Goal: Find specific fact: Find specific fact

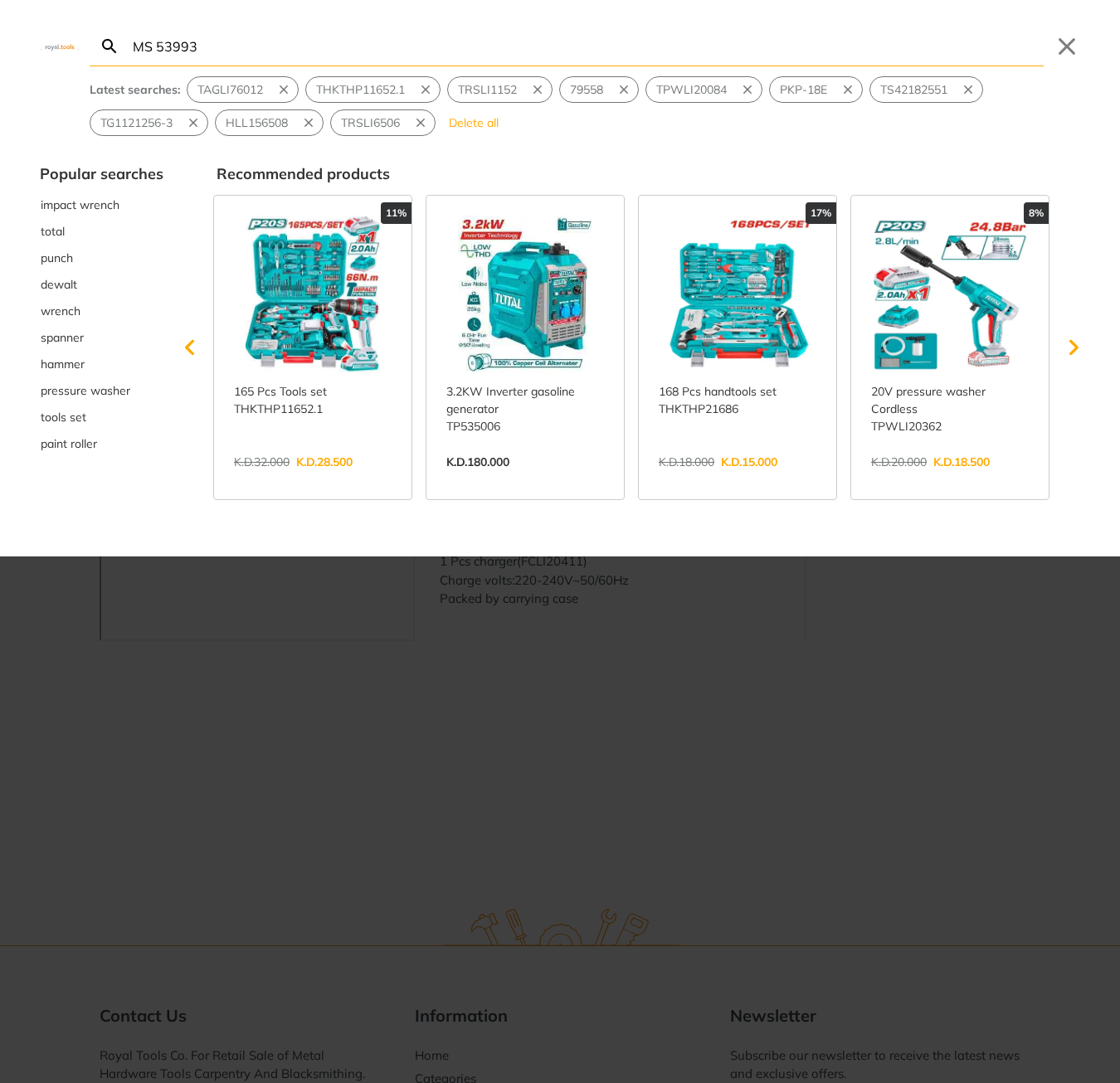
type input "MS 53993"
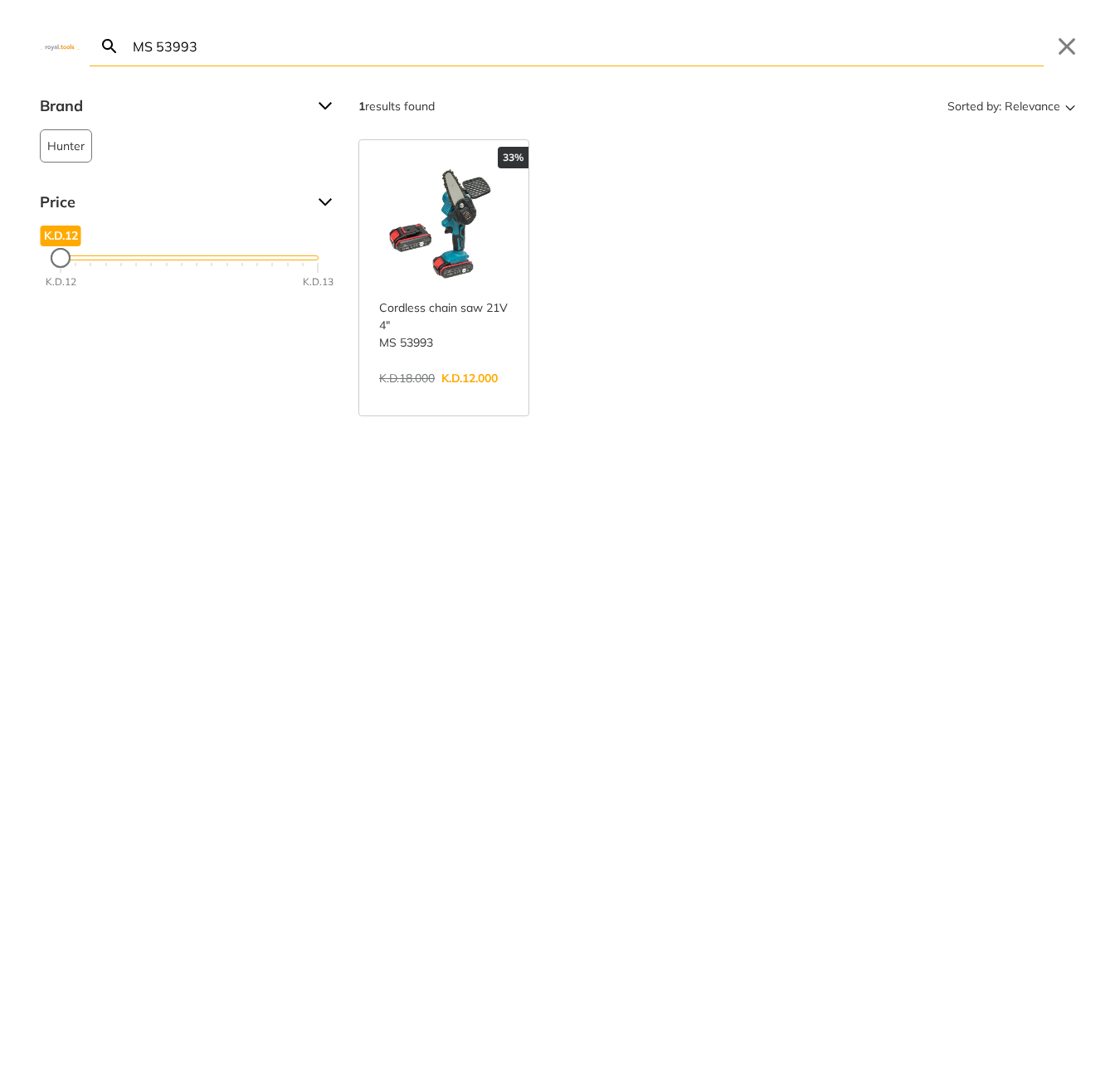
click at [450, 396] on link "View more →" at bounding box center [444, 396] width 130 height 0
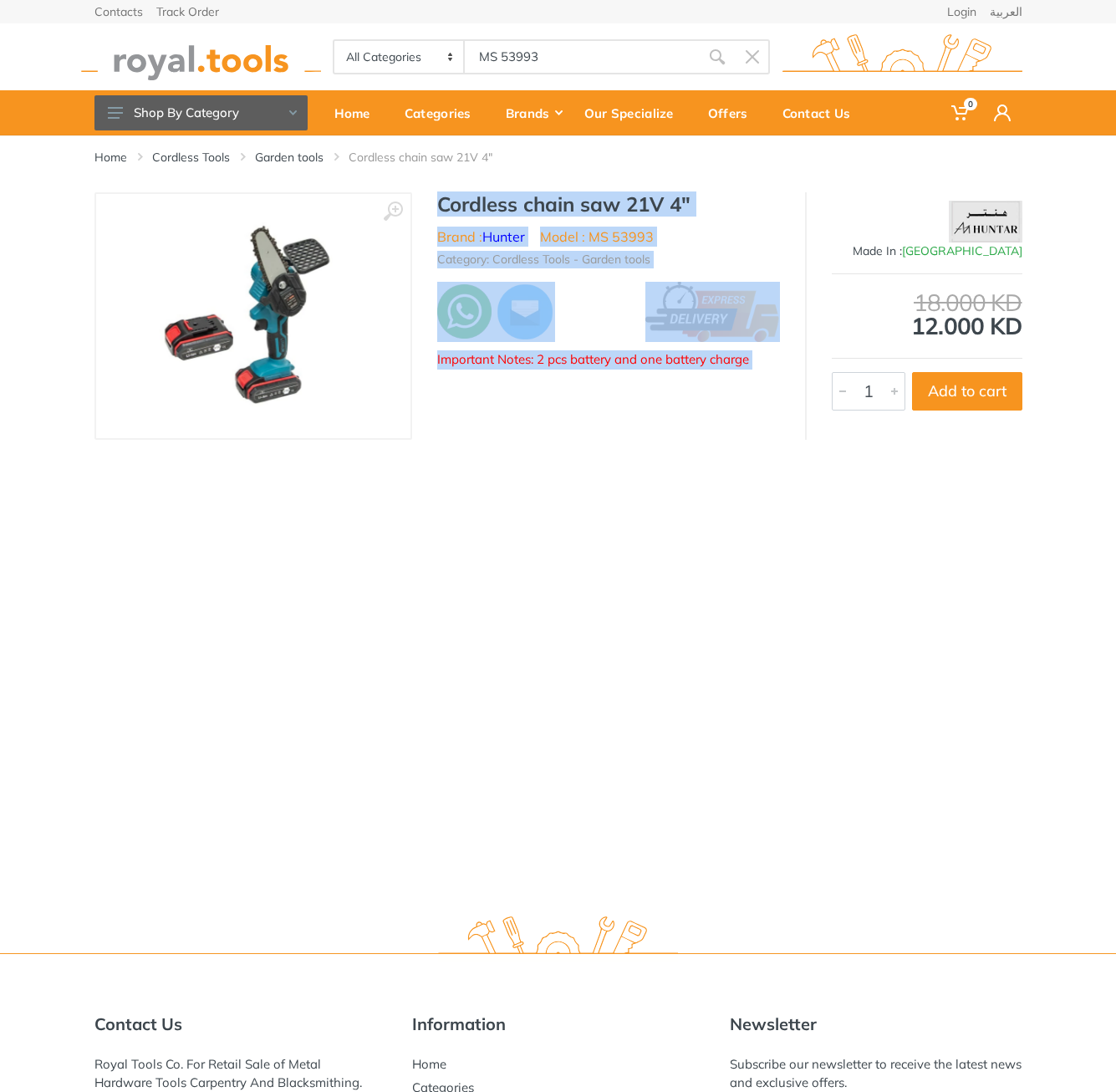
click at [743, 379] on div "‹ › Cordless chain saw 21V 4" Brand : Hunter Model : MS 53993 1" at bounding box center [558, 316] width 928 height 247
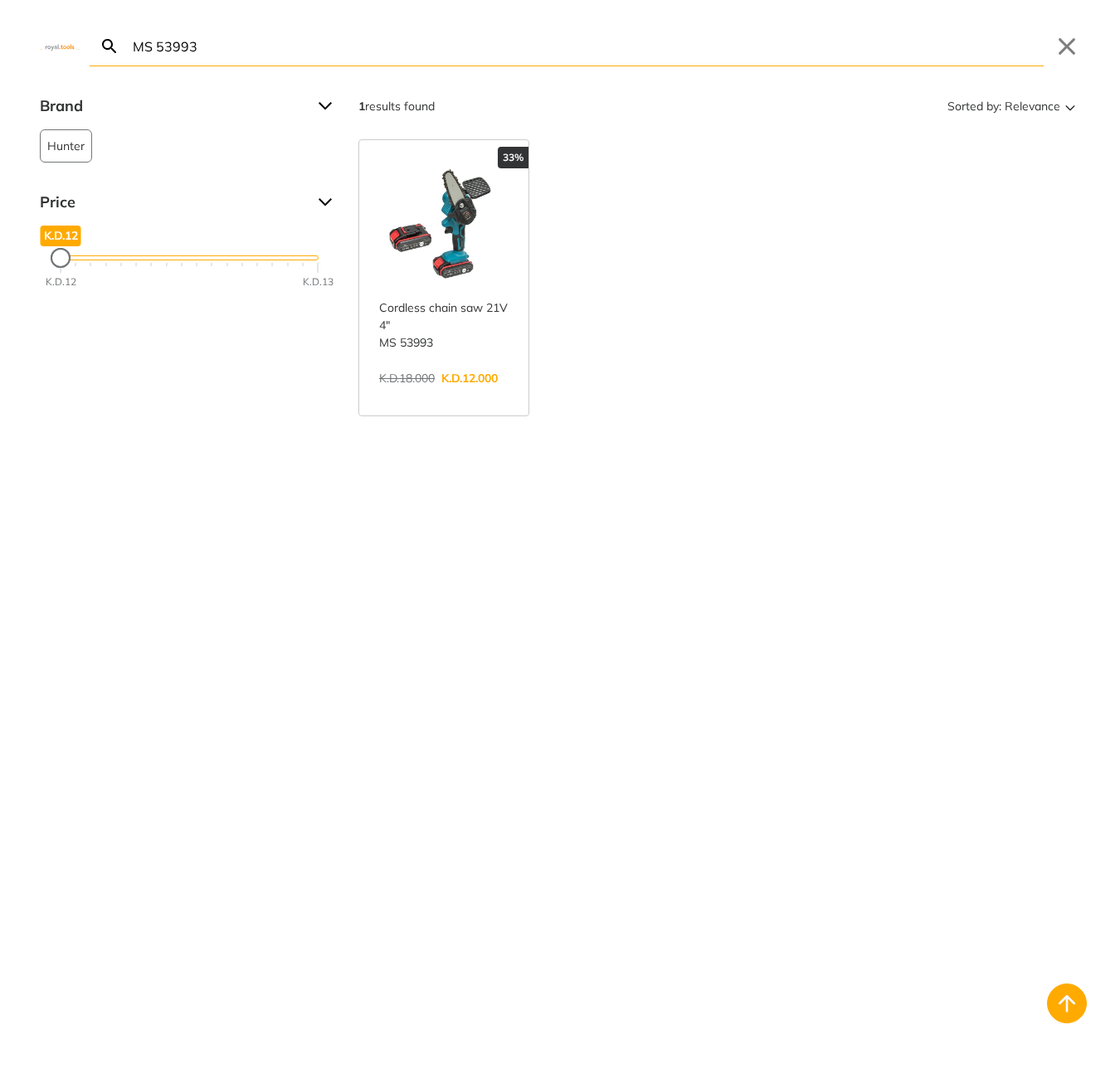
click at [576, 67] on body "0 0" at bounding box center [560, 542] width 1120 height 1083
type input "DM36002"
click at [410, 38] on input "MS 53993" at bounding box center [587, 46] width 914 height 39
paste input "DM36002"
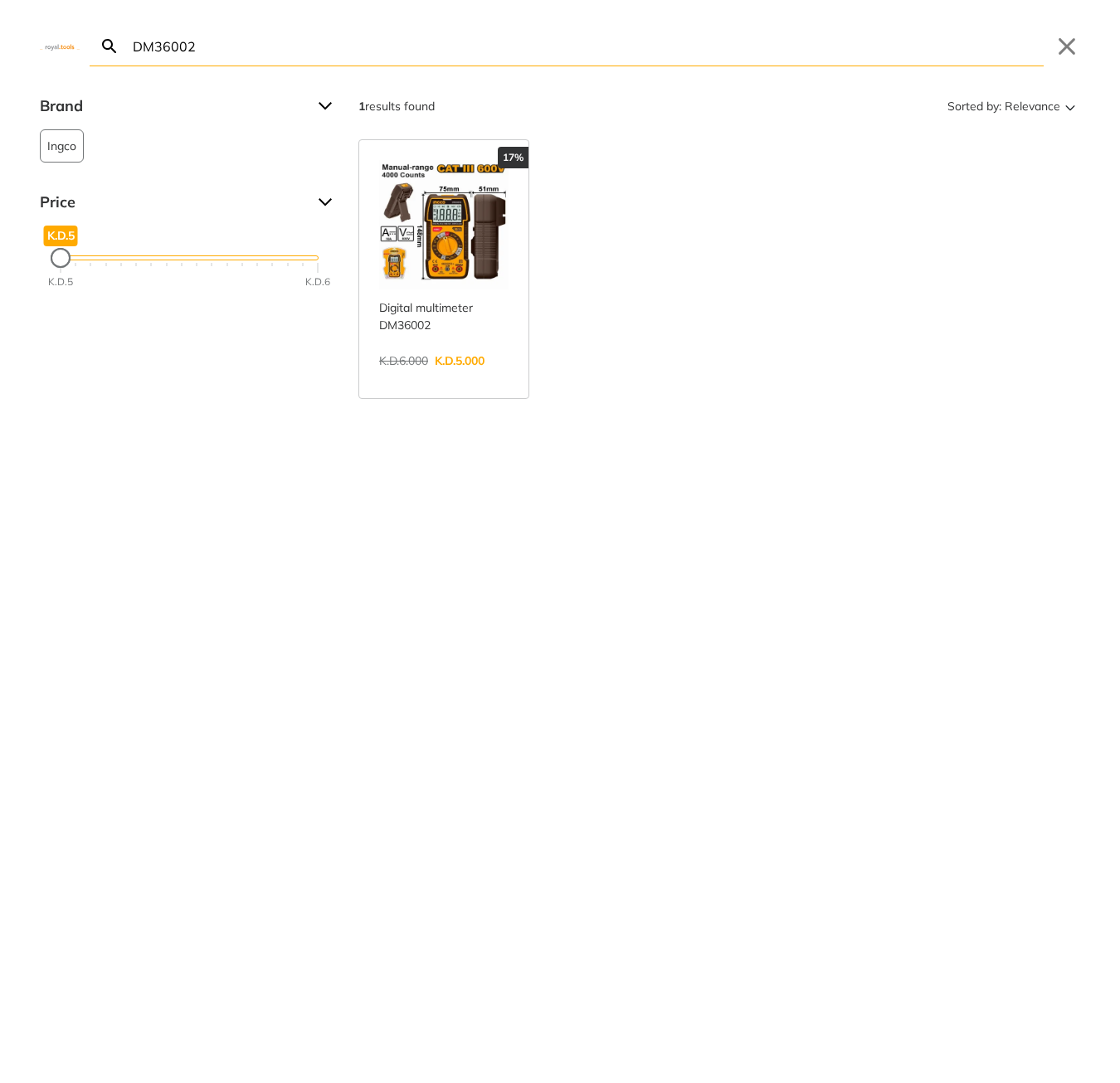
type input "DM36002"
click at [398, 378] on link "View more →" at bounding box center [444, 378] width 130 height 0
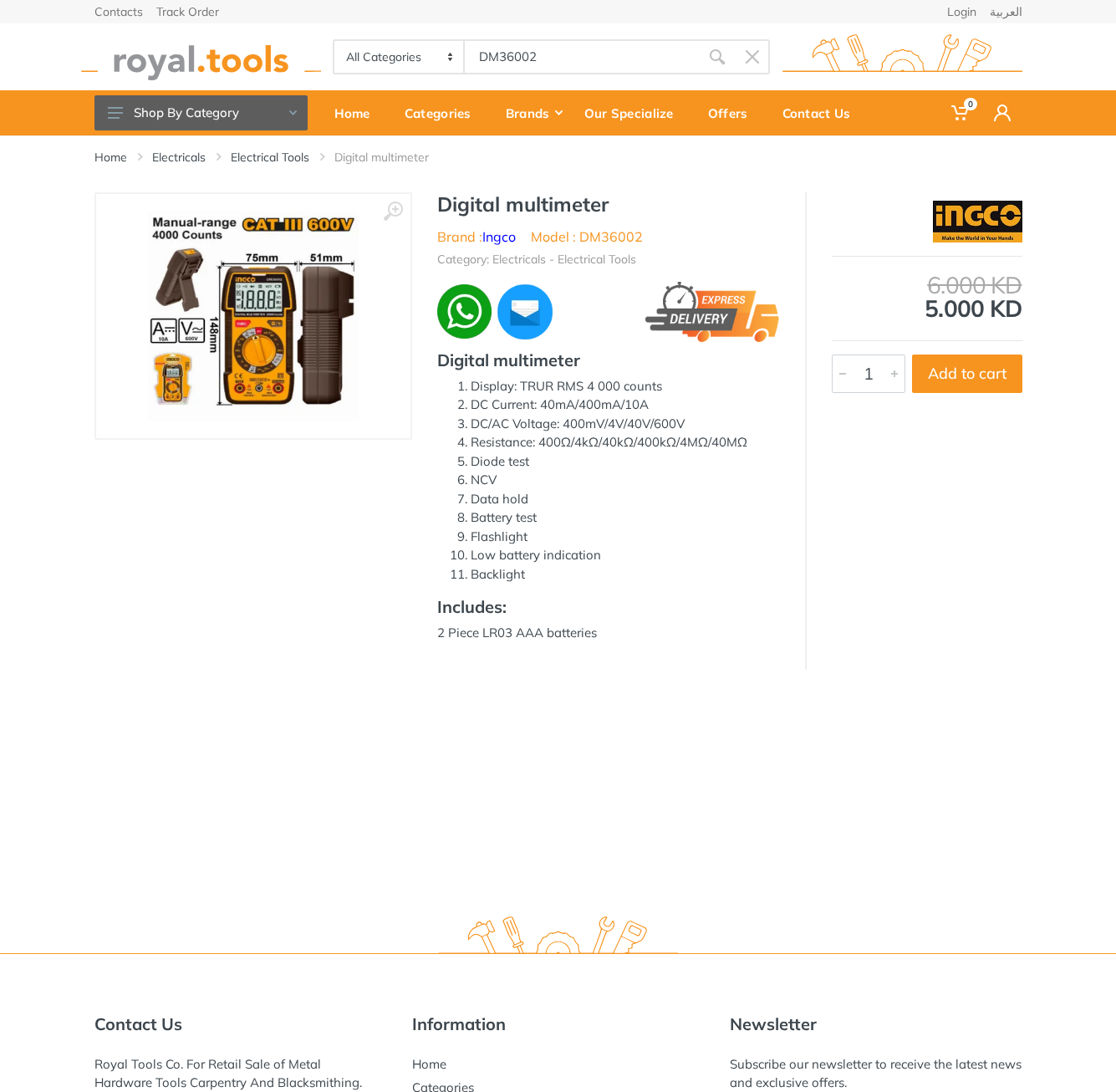
click at [446, 198] on h1 "Digital multimeter" at bounding box center [608, 204] width 342 height 24
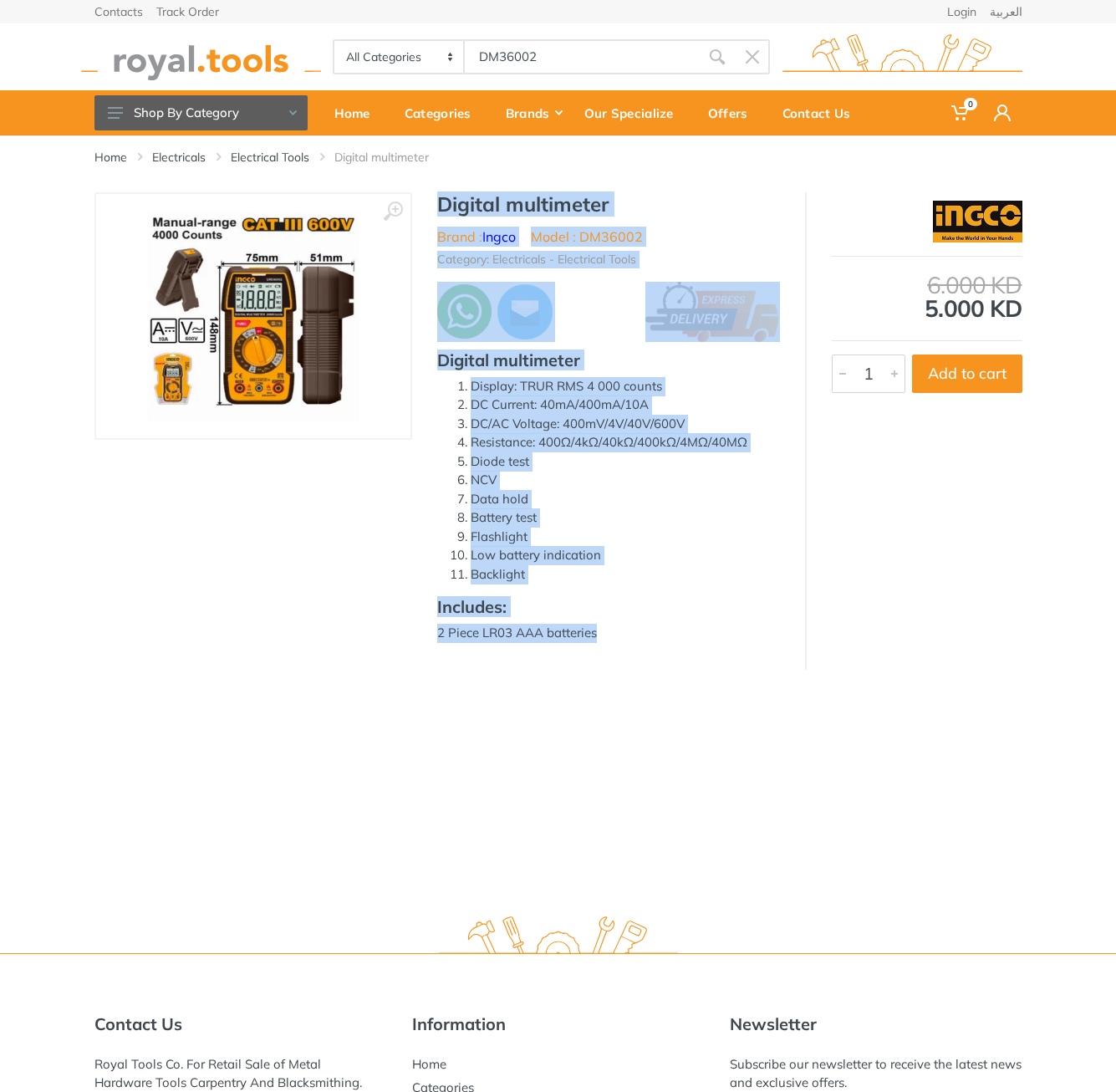
drag, startPoint x: 446, startPoint y: 198, endPoint x: 595, endPoint y: 636, distance: 462.6
click at [596, 640] on div "Digital multimeter Brand : Ingco Model : DM36002 Category: Electricals - Electr…" at bounding box center [608, 423] width 393 height 461
copy div "Digital multimeter Brand : Ingco Model : DM36002 Category: Electricals - Electr…"
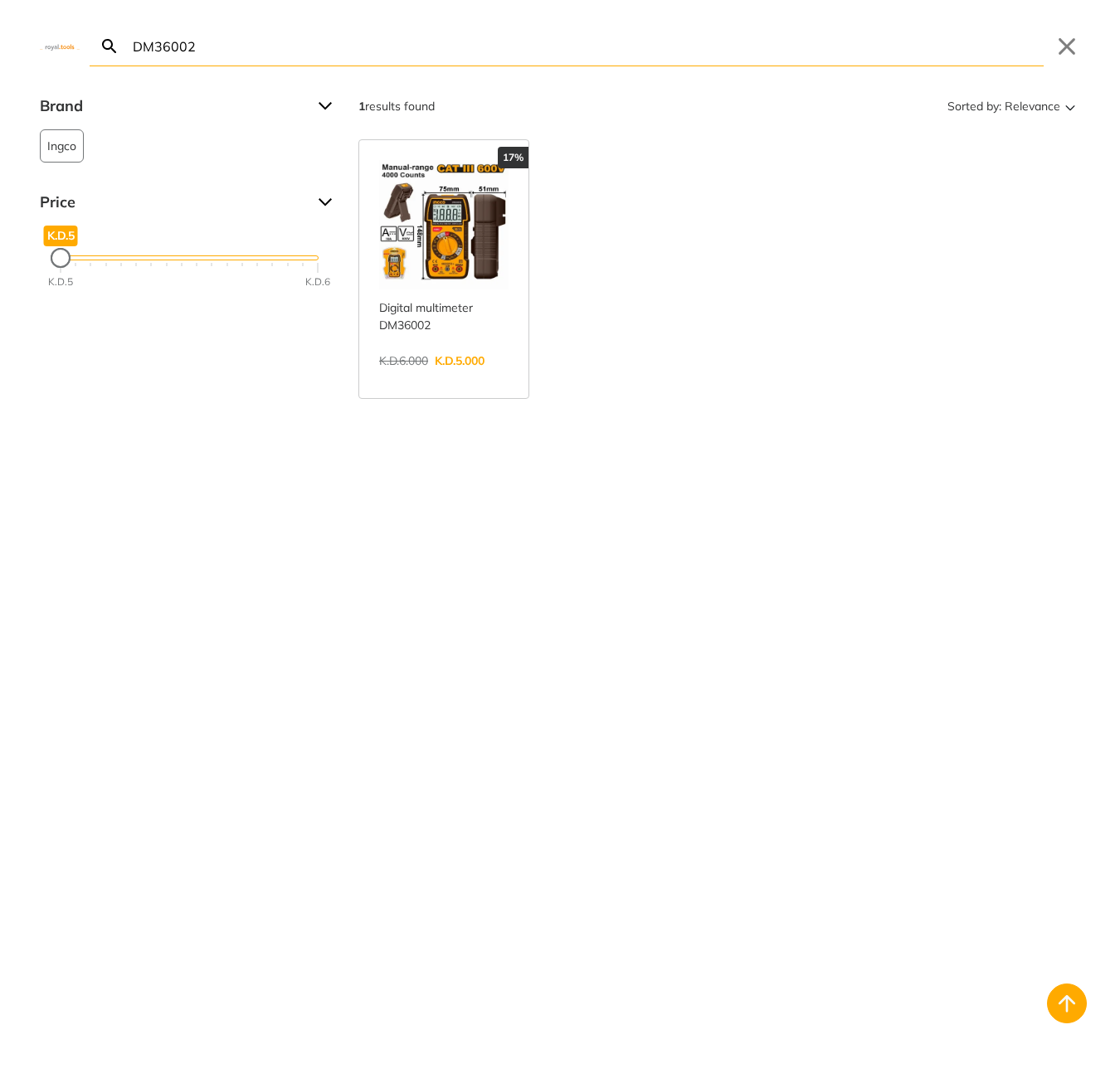
click at [571, 56] on body "0 0" at bounding box center [560, 542] width 1120 height 1083
type input "TIWLI2001"
click at [469, 46] on input "DM36002" at bounding box center [587, 46] width 914 height 39
paste input "TIWLI2001"
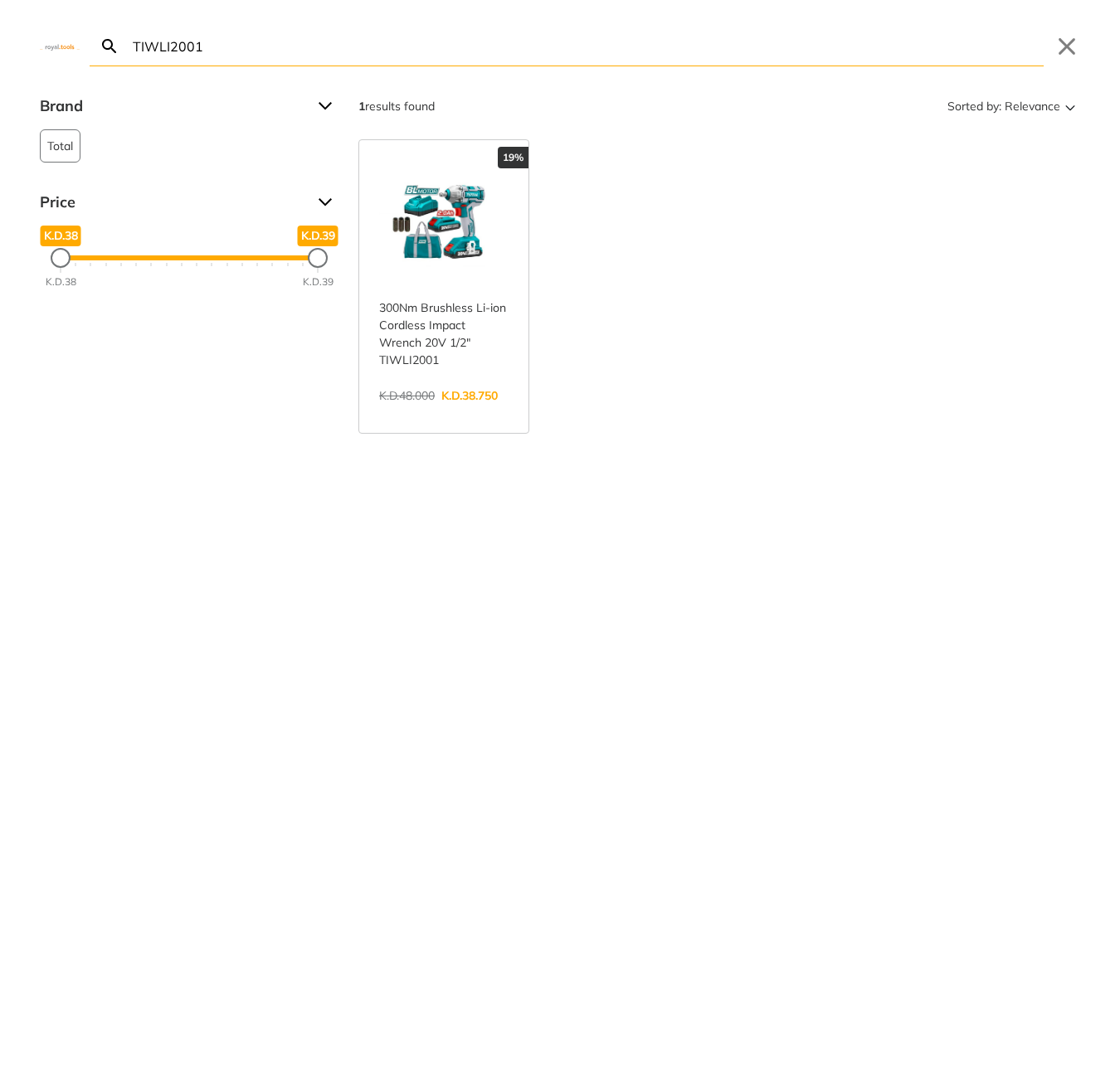
type input "TIWLI2001"
click at [441, 413] on link "View more →" at bounding box center [444, 413] width 130 height 0
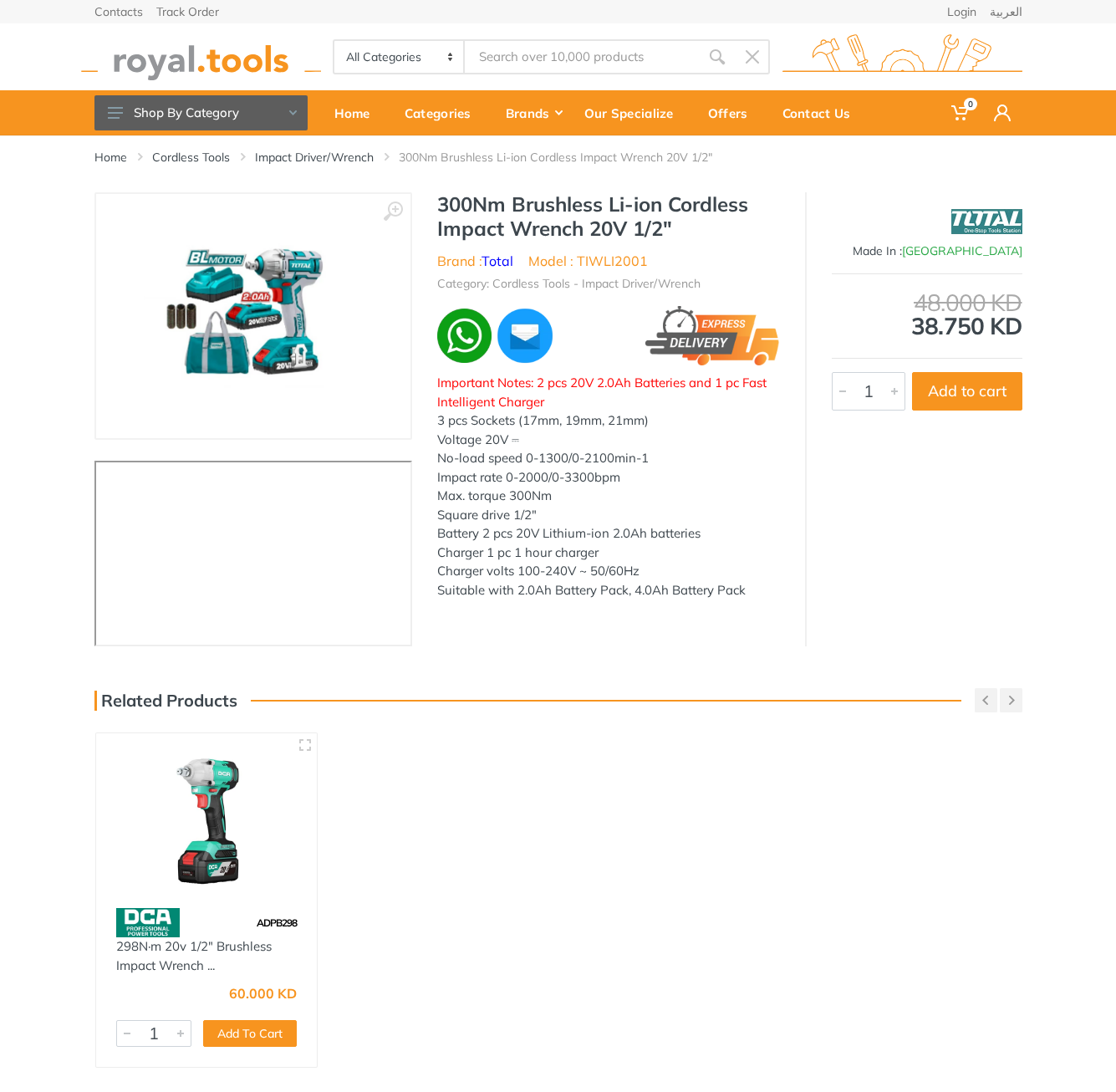
type input "TIWLI2001"
click at [461, 207] on h1 "300Nm Brushless Li-ion Cordless Impact Wrench 20V 1/2"" at bounding box center [608, 216] width 342 height 48
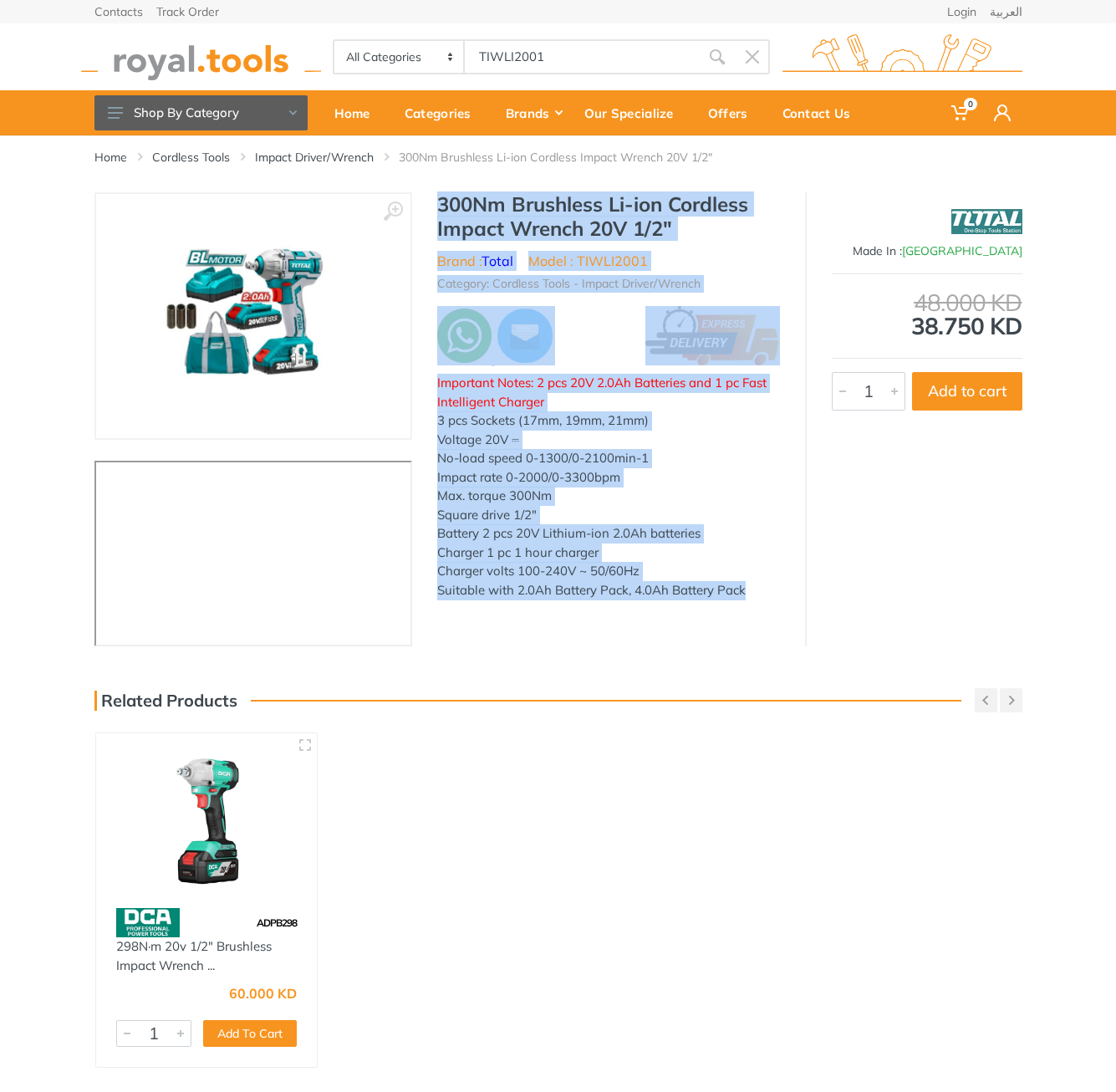
drag, startPoint x: 461, startPoint y: 207, endPoint x: 748, endPoint y: 570, distance: 462.8
click at [744, 588] on div "300Nm Brushless Li-ion Cordless Impact Wrench 20V 1/2" Brand : Total Model : TI…" at bounding box center [608, 401] width 393 height 417
copy div "300Nm Brushless Li-ion Cordless Impact Wrench 20V 1/2" Brand : Total Model : TI…"
click at [498, 206] on h1 "300Nm Brushless Li-ion Cordless Impact Wrench 20V 1/2"" at bounding box center [608, 216] width 342 height 48
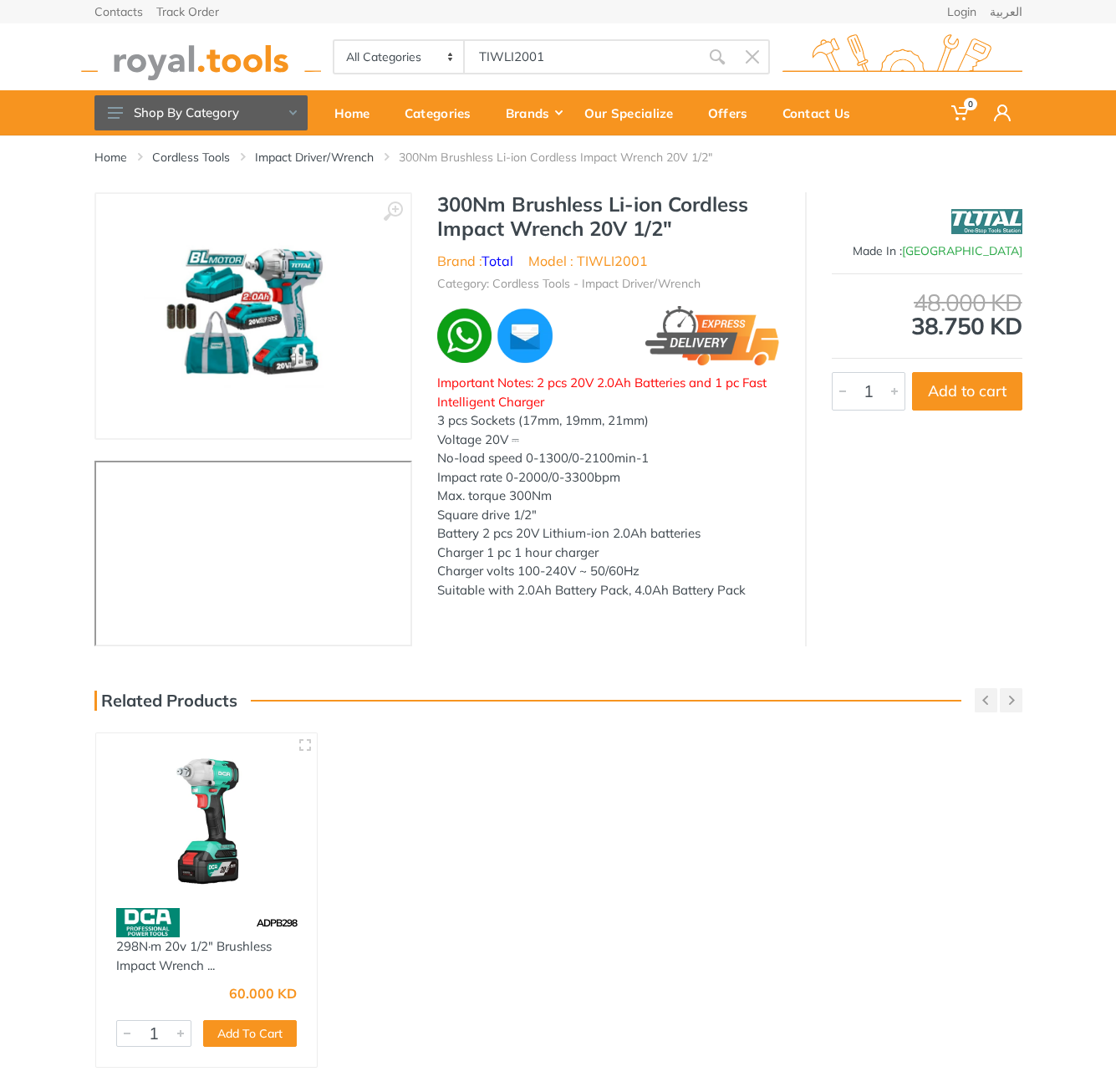
click at [476, 201] on h1 "300Nm Brushless Li-ion Cordless Impact Wrench 20V 1/2"" at bounding box center [608, 216] width 342 height 48
drag, startPoint x: 476, startPoint y: 201, endPoint x: 675, endPoint y: 239, distance: 202.6
click at [675, 239] on h1 "300Nm Brushless Li-ion Cordless Impact Wrench 20V 1/2"" at bounding box center [608, 216] width 342 height 48
copy div "300Nm Brushless Li-ion Cordless Impact Wrench 20V 1/2""
click at [483, 212] on h1 "300Nm Brushless Li-ion Cordless Impact Wrench 20V 1/2"" at bounding box center [608, 216] width 342 height 48
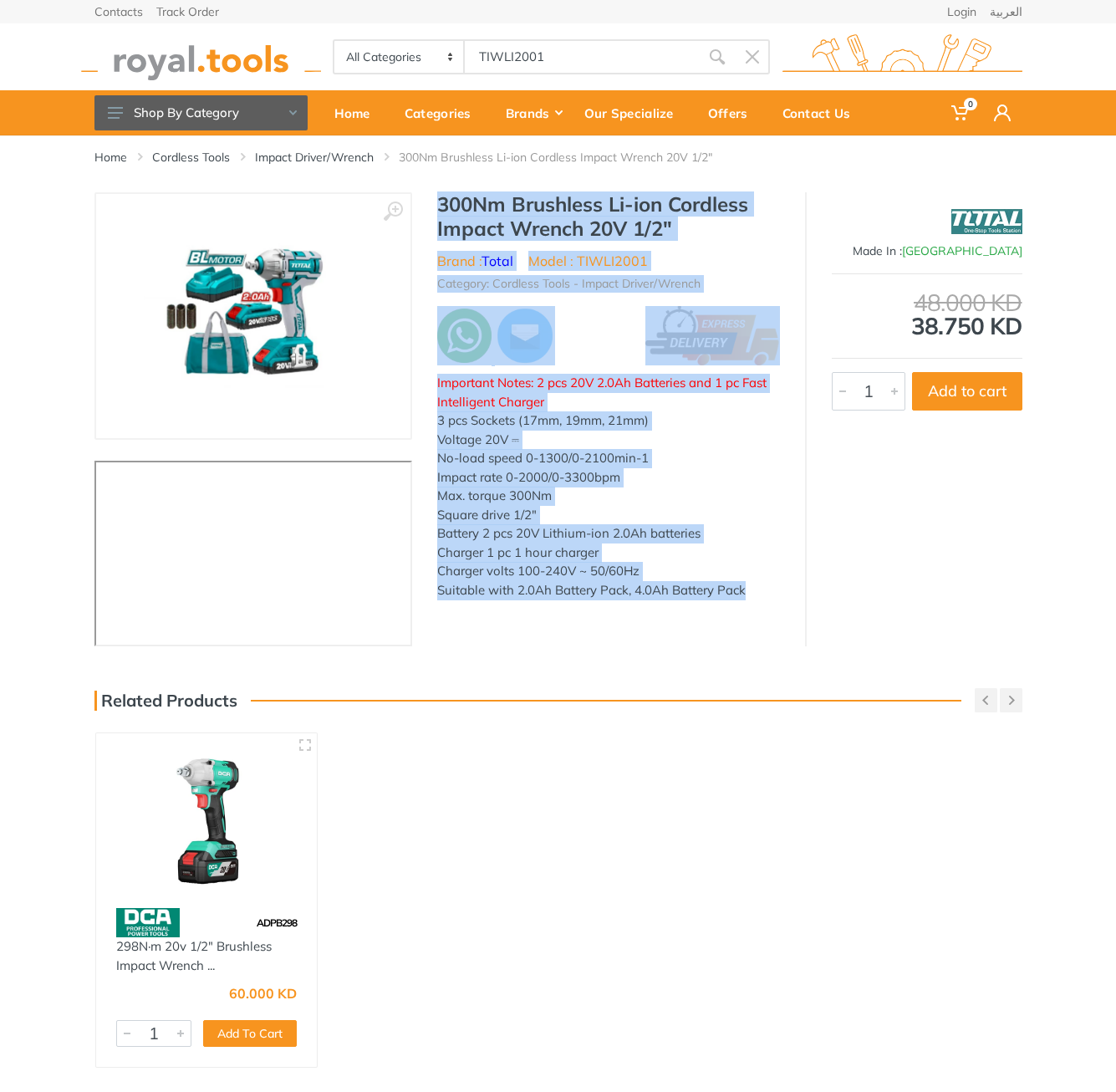
drag, startPoint x: 483, startPoint y: 212, endPoint x: 748, endPoint y: 605, distance: 474.0
click at [748, 605] on div "300Nm Brushless Li-ion Cordless Impact Wrench 20V 1/2" Brand : Total Model : TI…" at bounding box center [608, 401] width 393 height 417
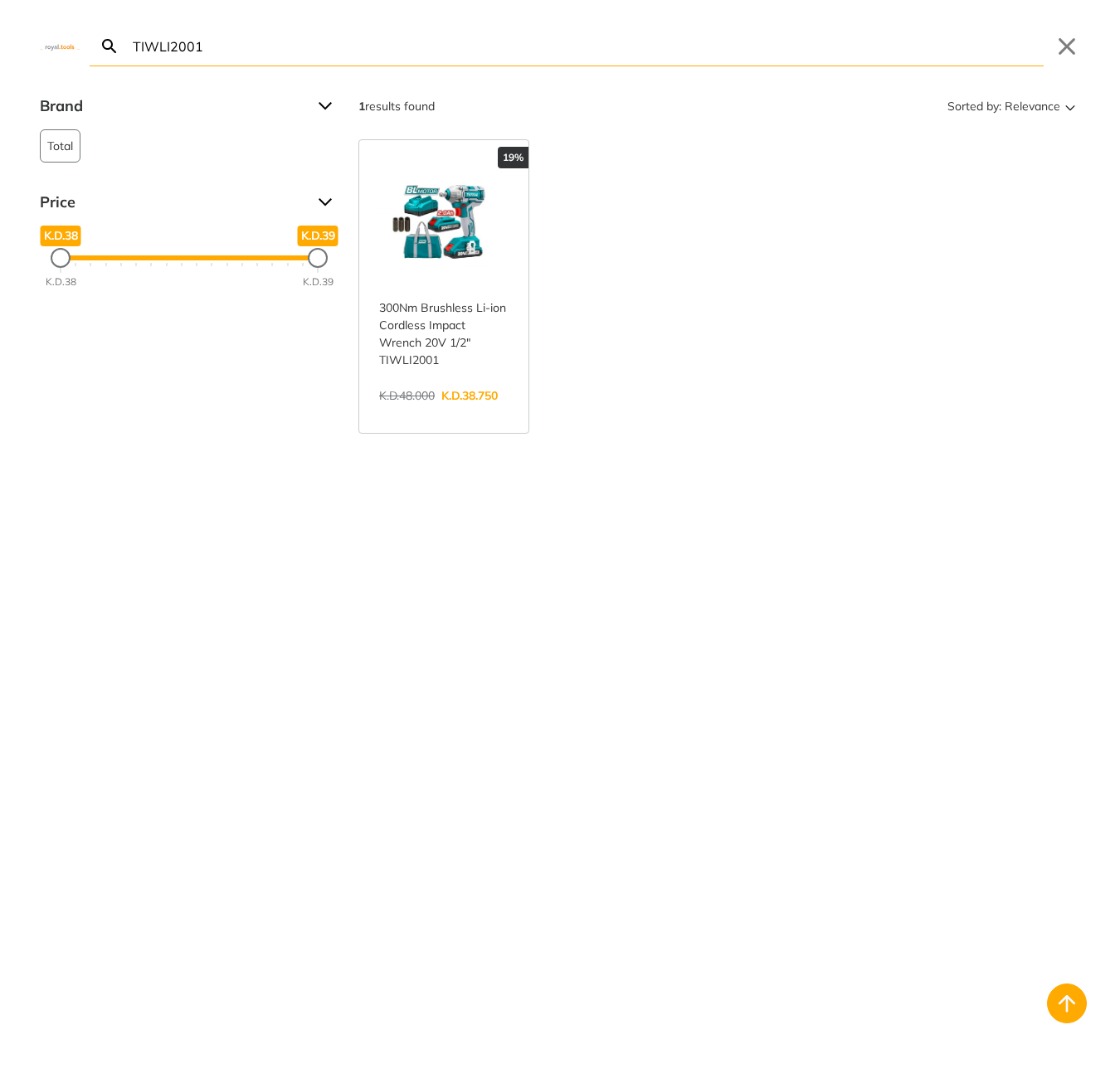
click at [578, 59] on body "0 0" at bounding box center [560, 542] width 1120 height 1083
click at [578, 59] on input "TIWLI2001" at bounding box center [587, 46] width 914 height 39
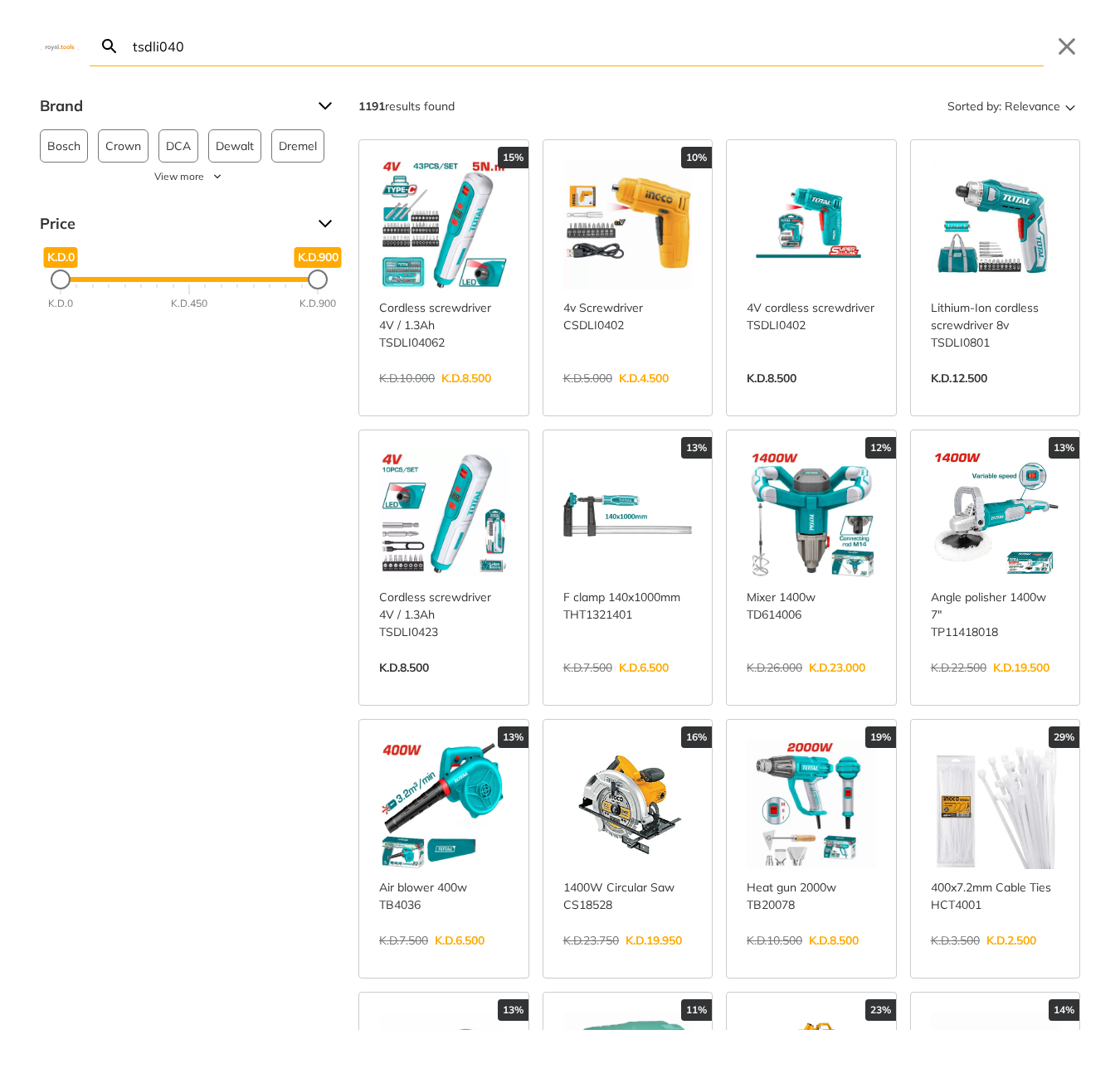
click at [218, 42] on input "tsdli040" at bounding box center [587, 46] width 914 height 39
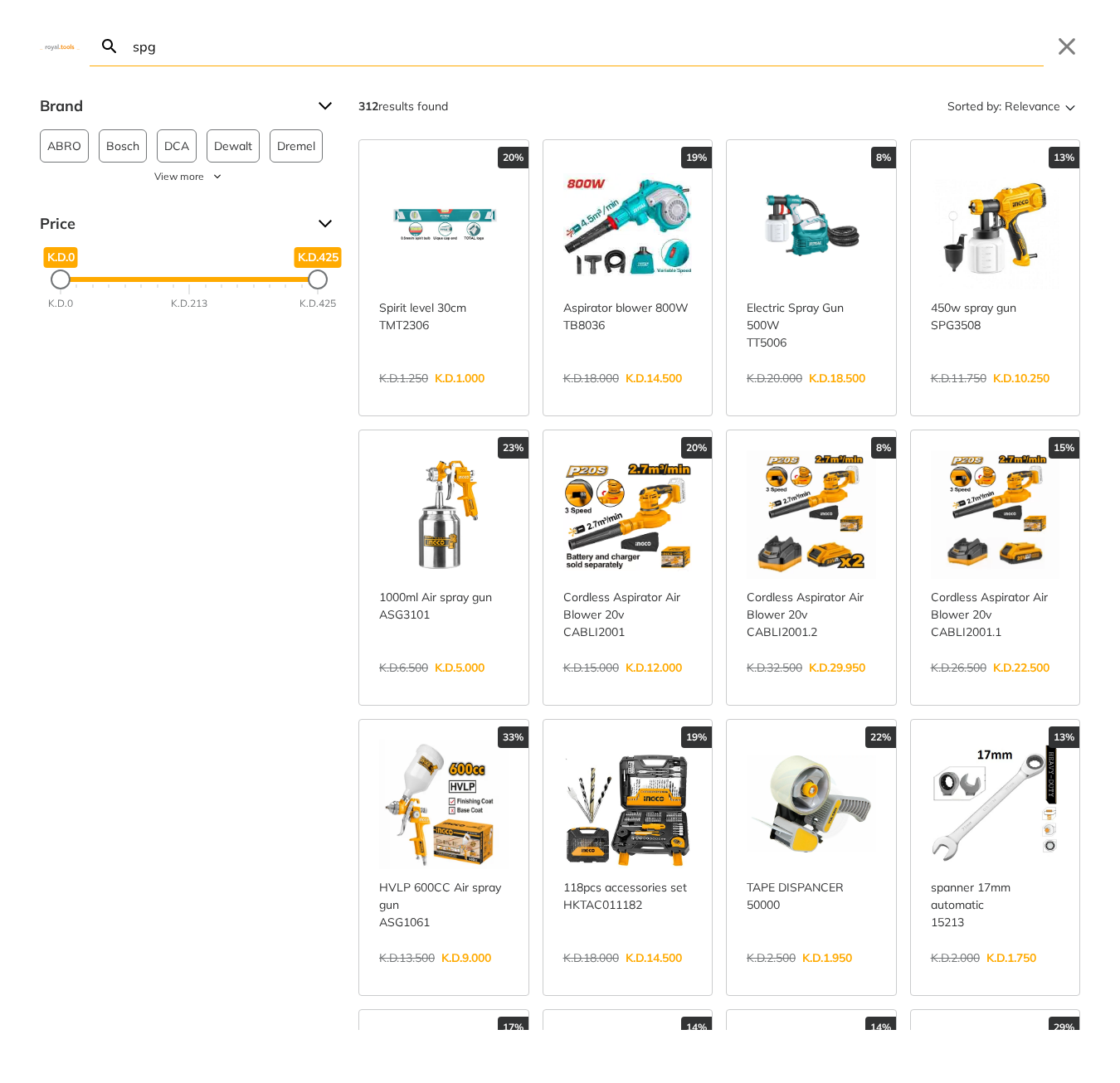
click at [295, 41] on input "spg" at bounding box center [587, 46] width 914 height 39
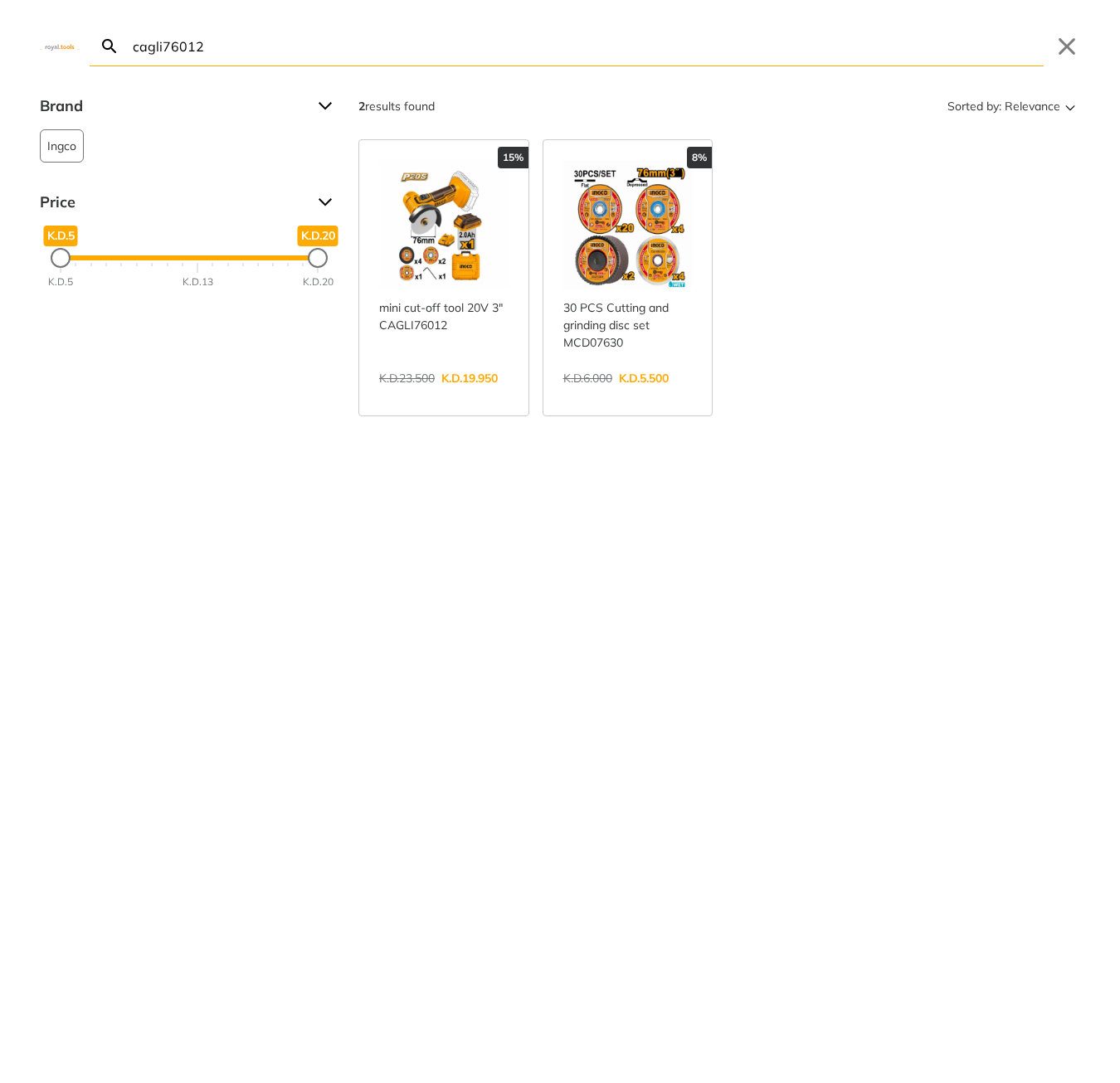
click at [223, 49] on input "cagli76012" at bounding box center [587, 46] width 914 height 39
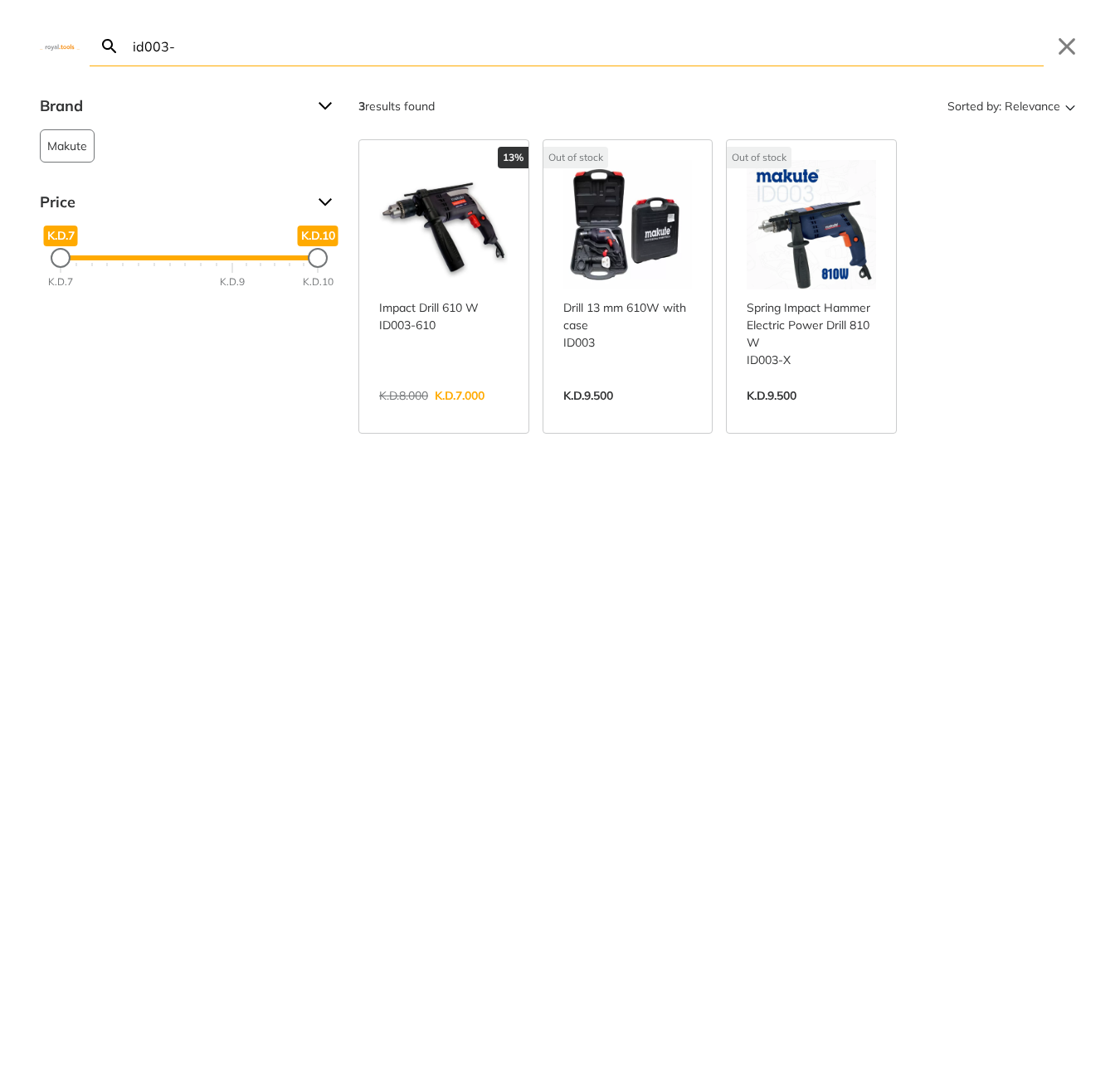
click at [311, 54] on input "id003-" at bounding box center [587, 46] width 914 height 39
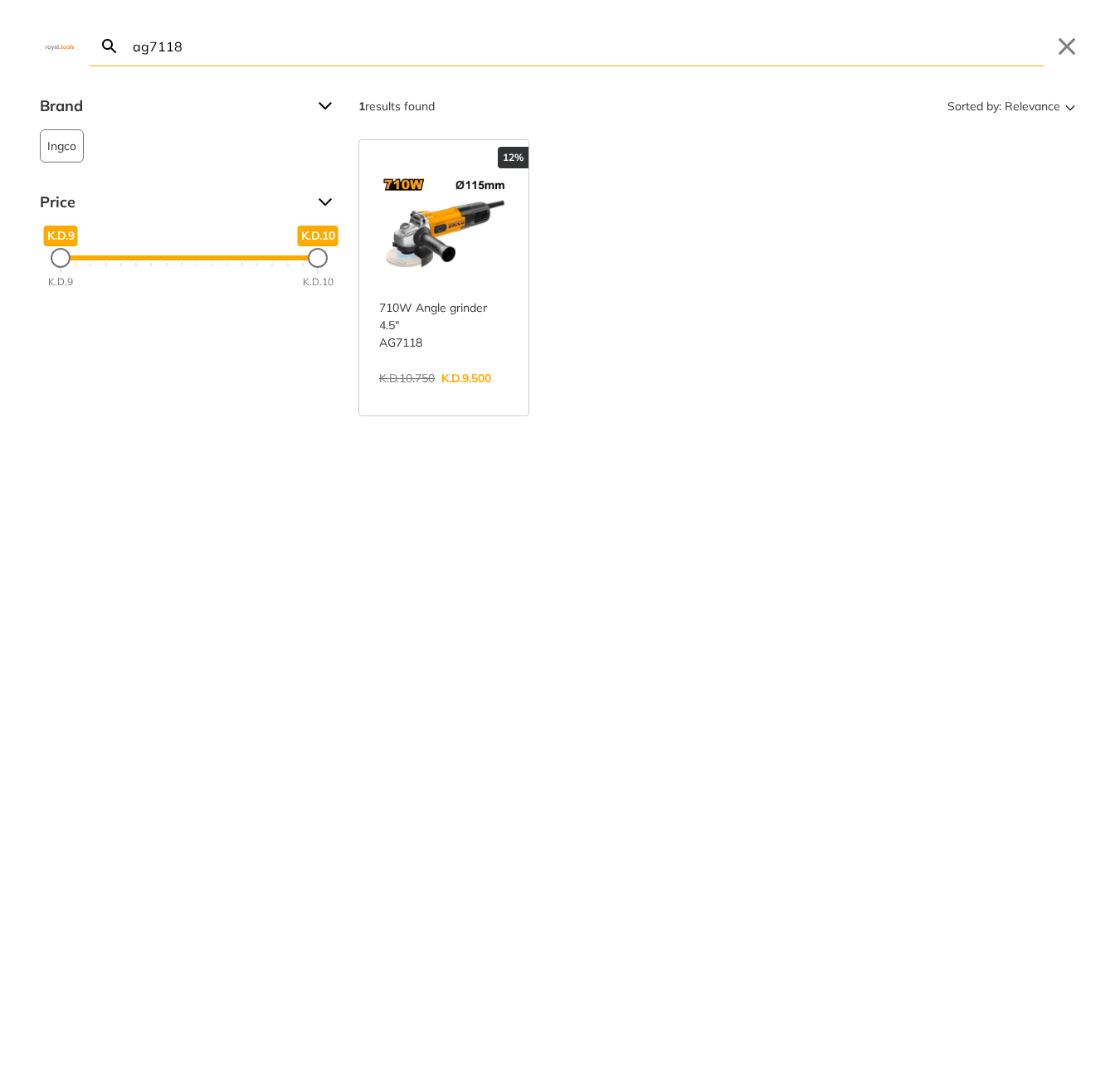
type input "ag7118"
